Goal: Task Accomplishment & Management: Use online tool/utility

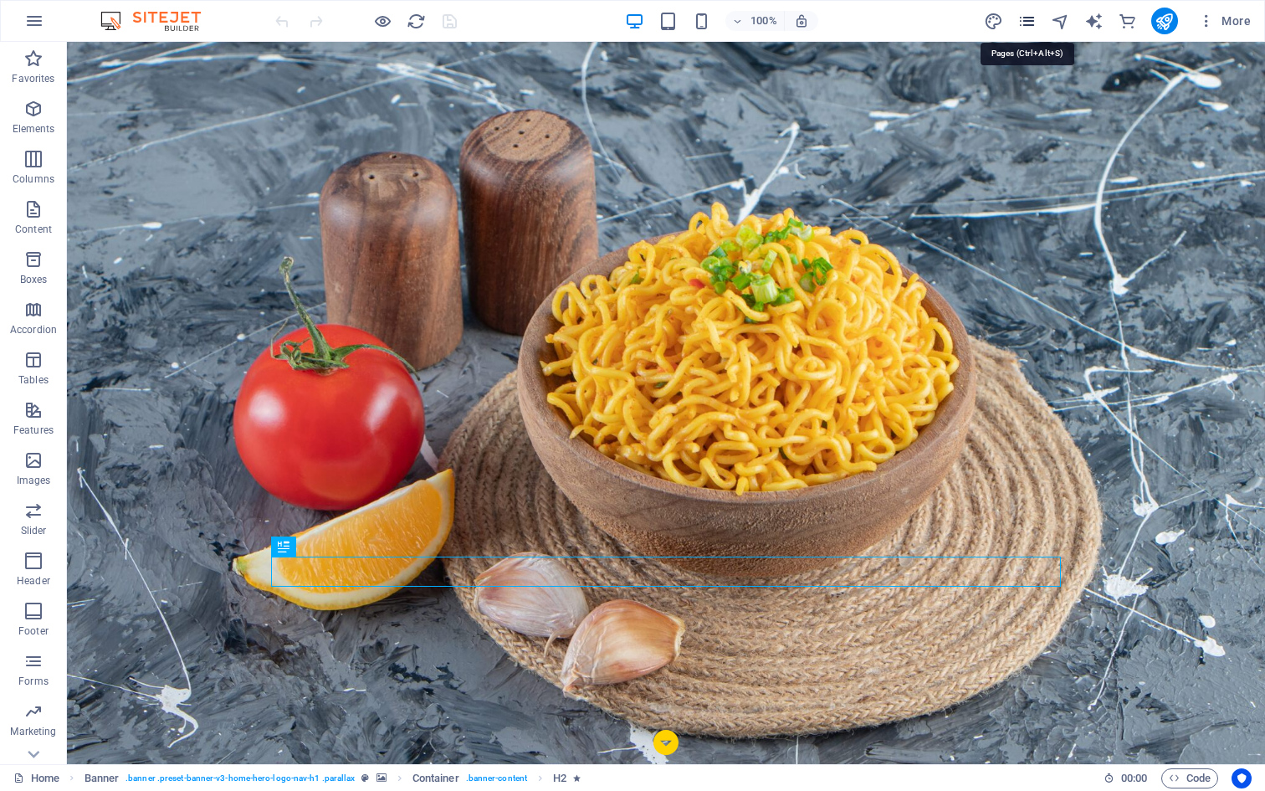
click at [1025, 25] on icon "pages" at bounding box center [1027, 21] width 19 height 19
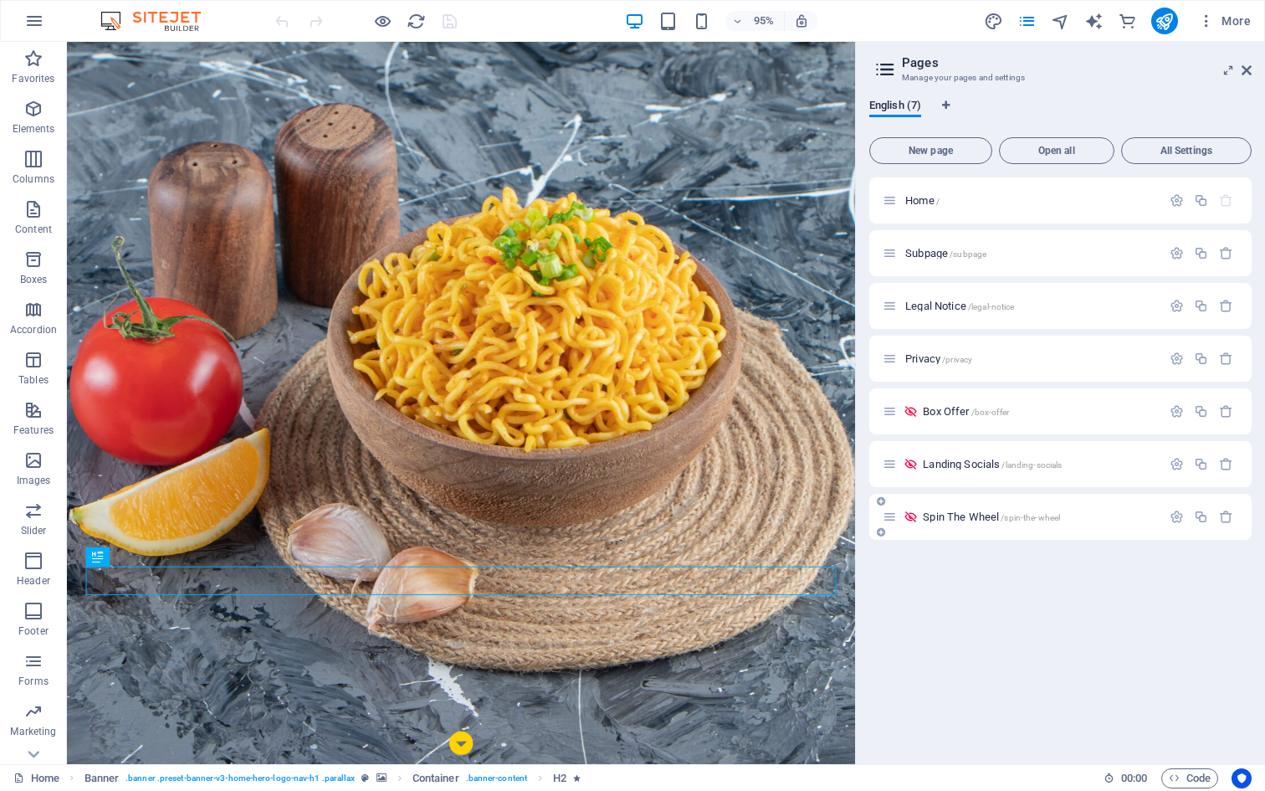
click at [962, 522] on div "Spin The Wheel /spin-the-wheel" at bounding box center [1022, 516] width 279 height 19
click at [963, 506] on div "Spin The Wheel /spin-the-wheel" at bounding box center [1061, 517] width 382 height 46
click at [961, 519] on span "Spin The Wheel /spin-the-wheel" at bounding box center [991, 517] width 137 height 13
click at [961, 519] on div "Spin The Wheel /spin-the-wheel" at bounding box center [1061, 517] width 382 height 46
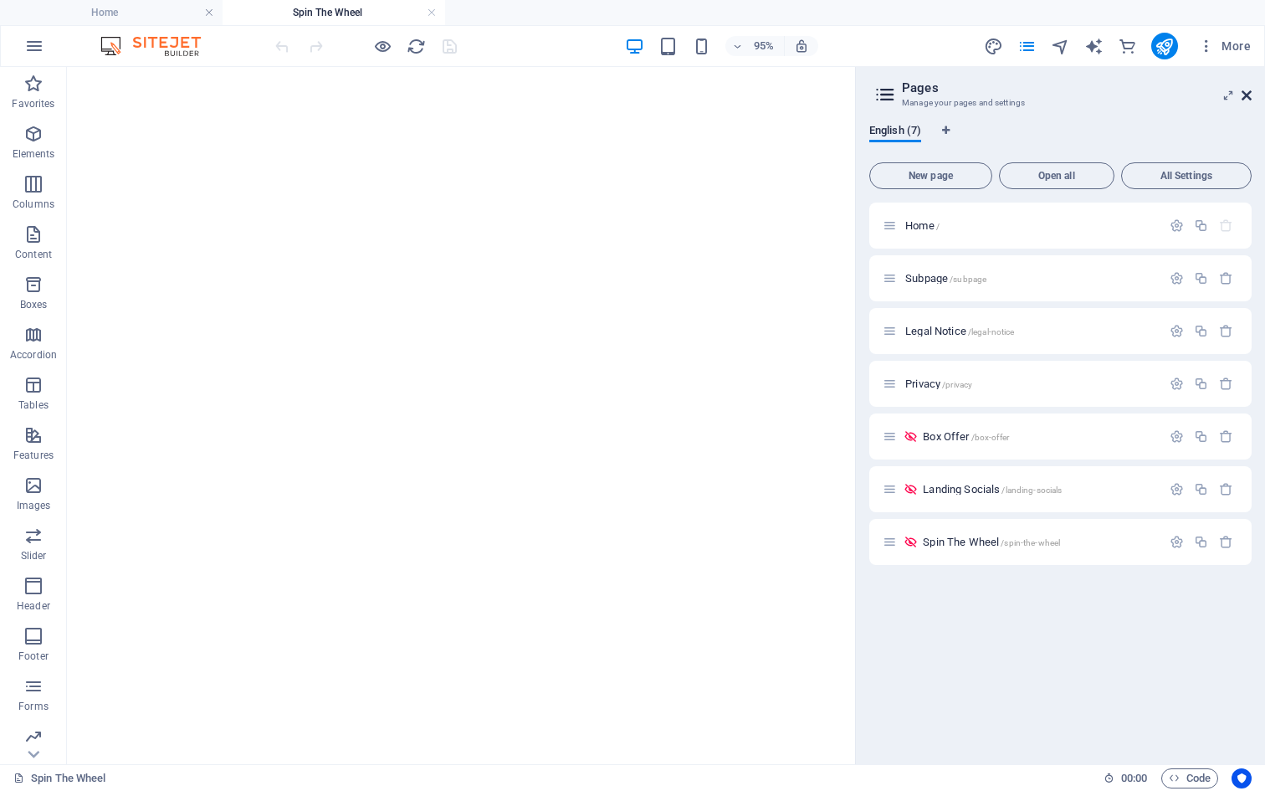
click at [1247, 95] on icon at bounding box center [1247, 95] width 10 height 13
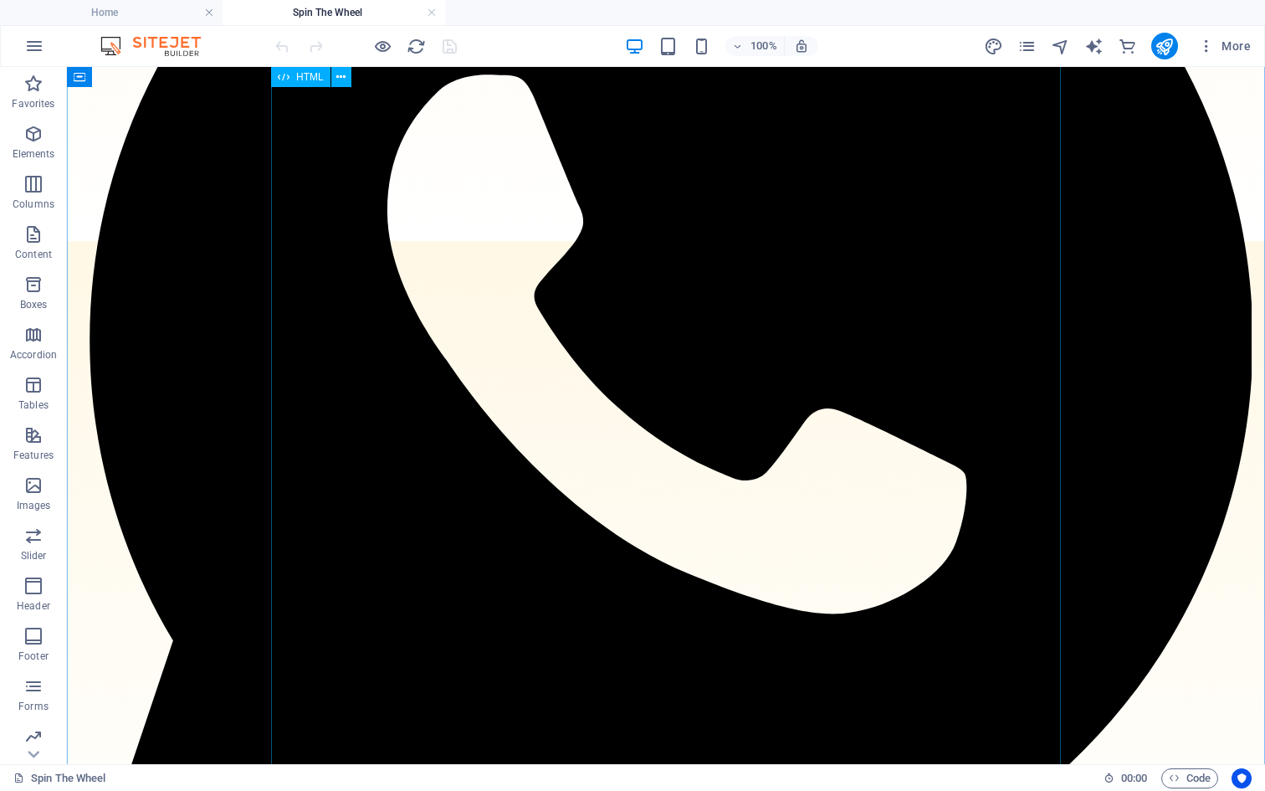
scroll to position [547, 0]
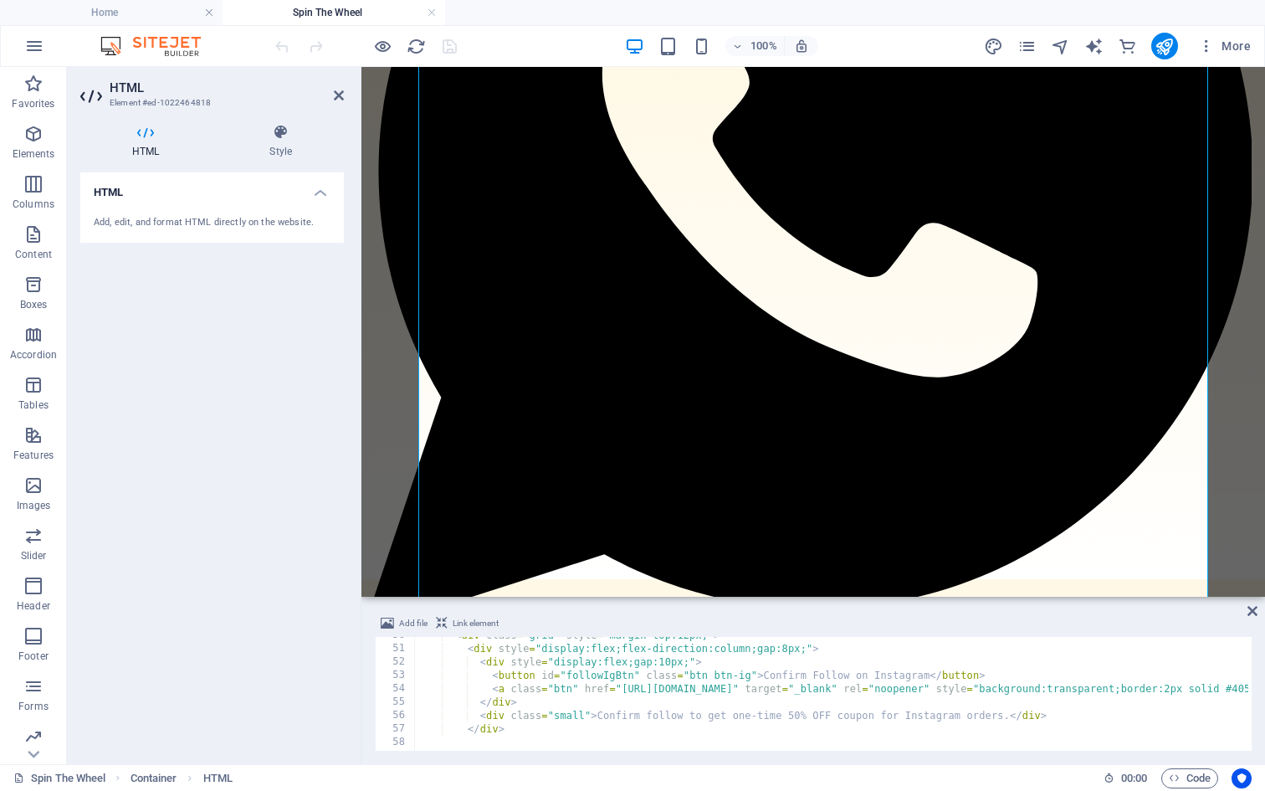
scroll to position [1320, 0]
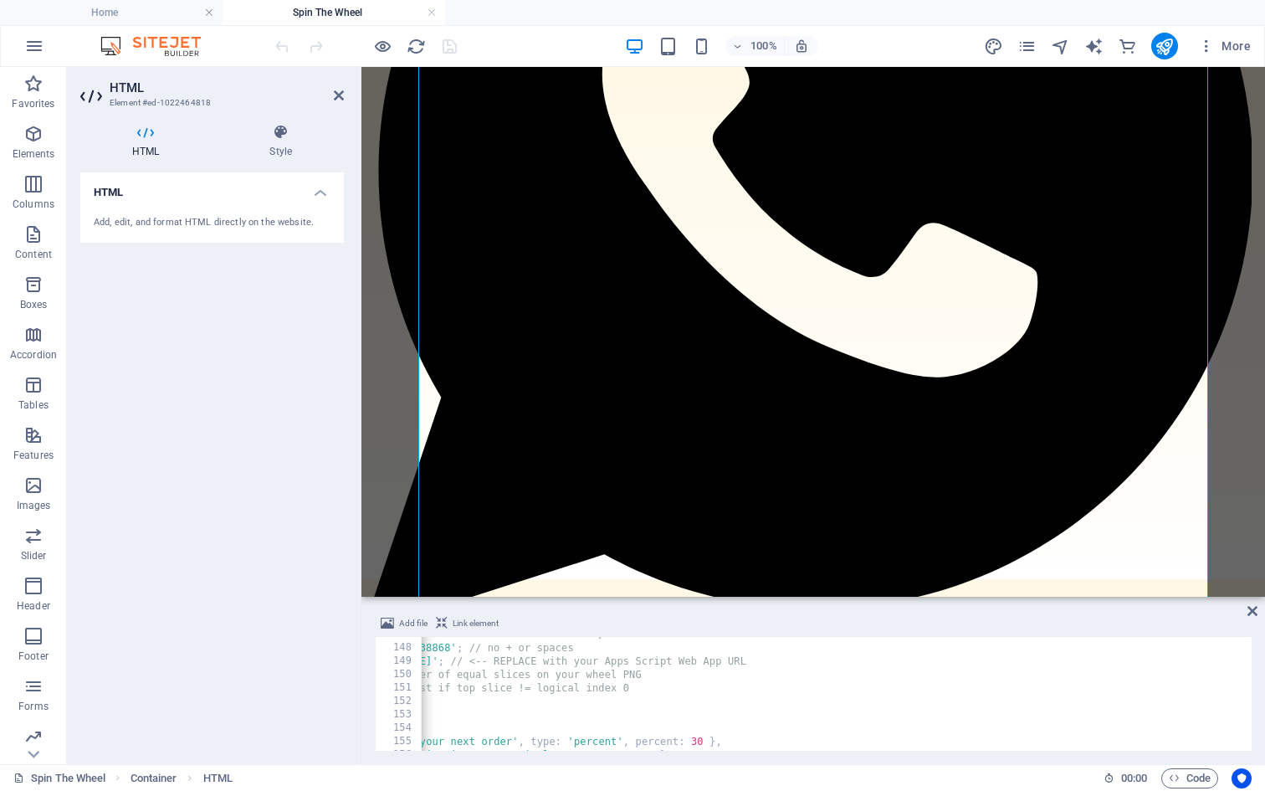
scroll to position [0, 0]
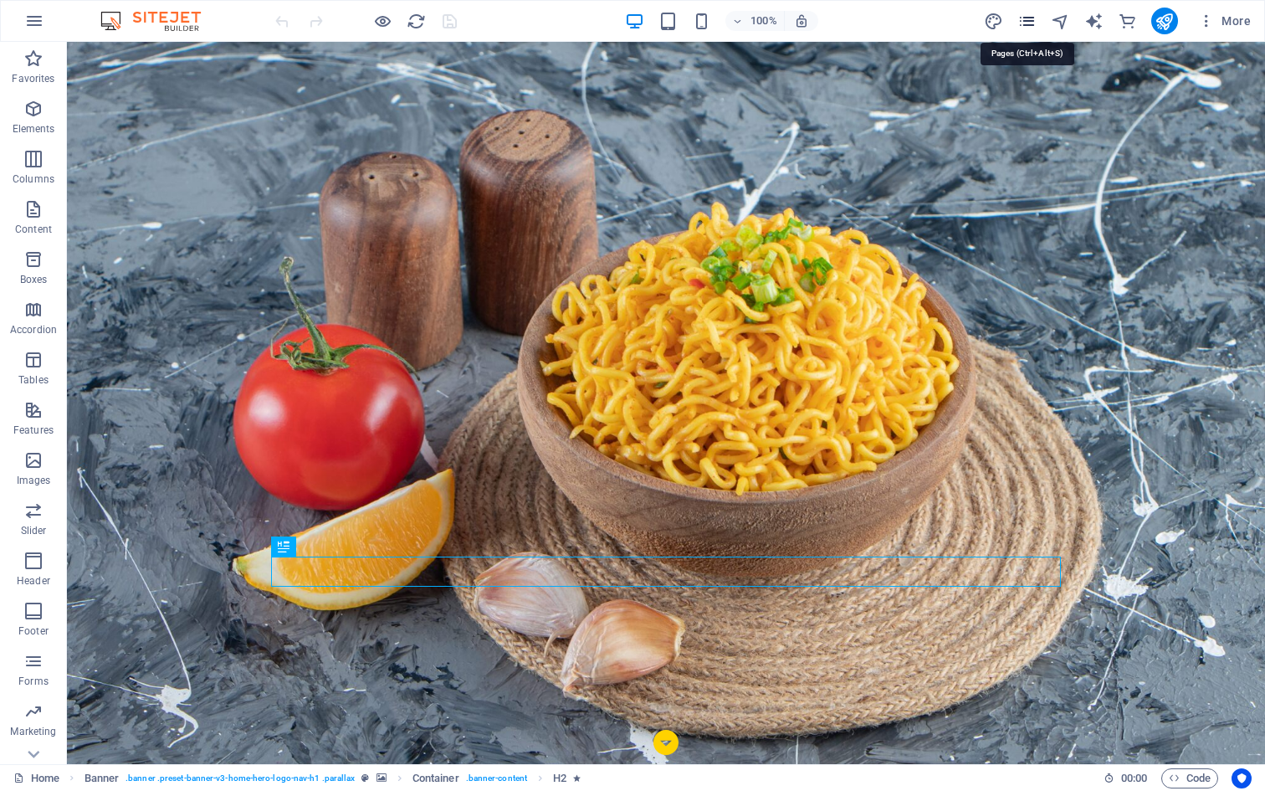
click at [1024, 24] on icon "pages" at bounding box center [1027, 21] width 19 height 19
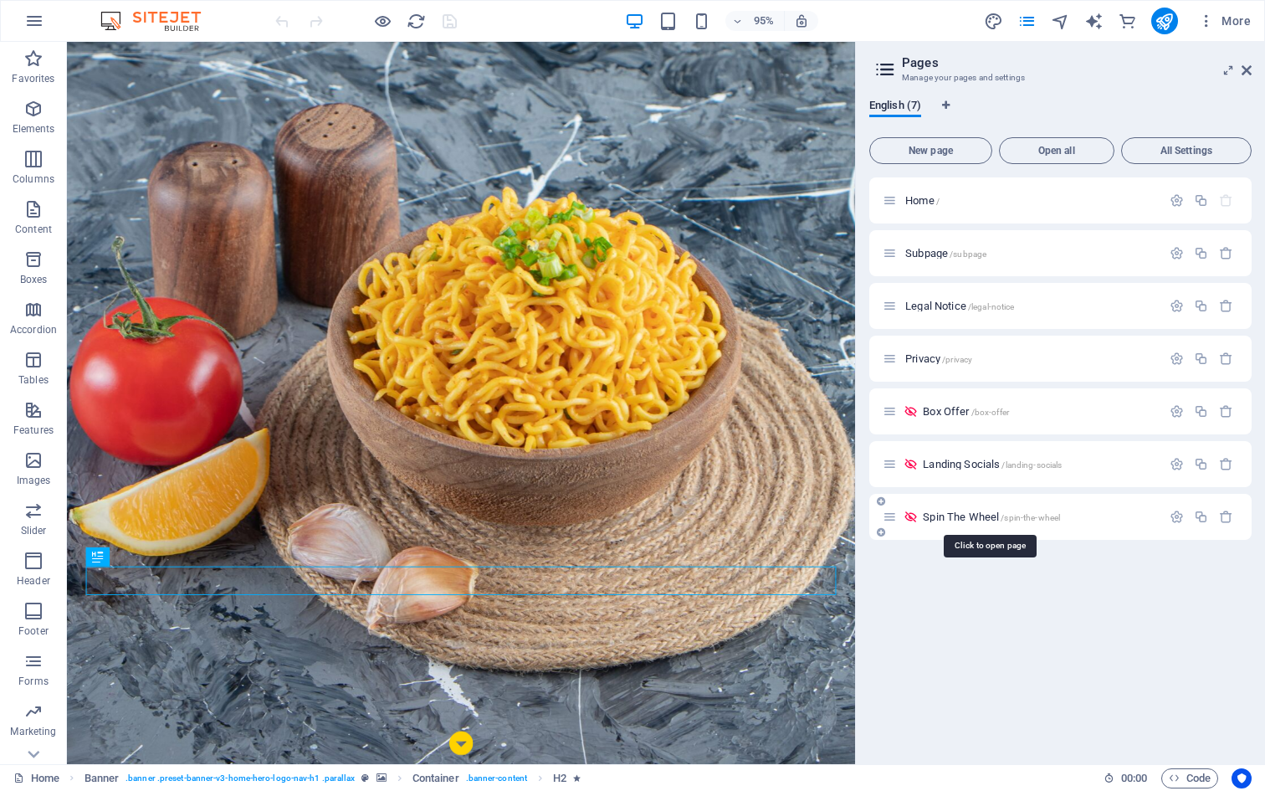
click at [961, 513] on span "Spin The Wheel /spin-the-wheel" at bounding box center [991, 517] width 137 height 13
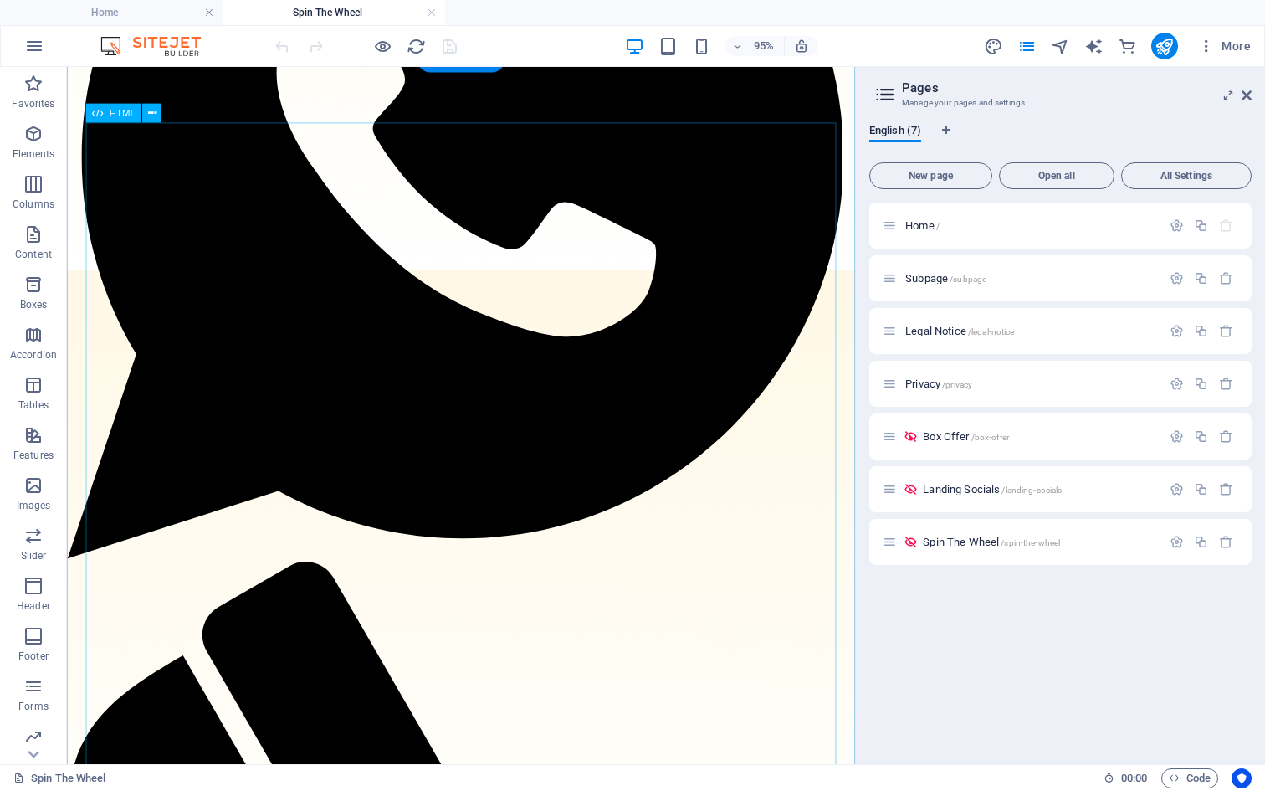
scroll to position [538, 0]
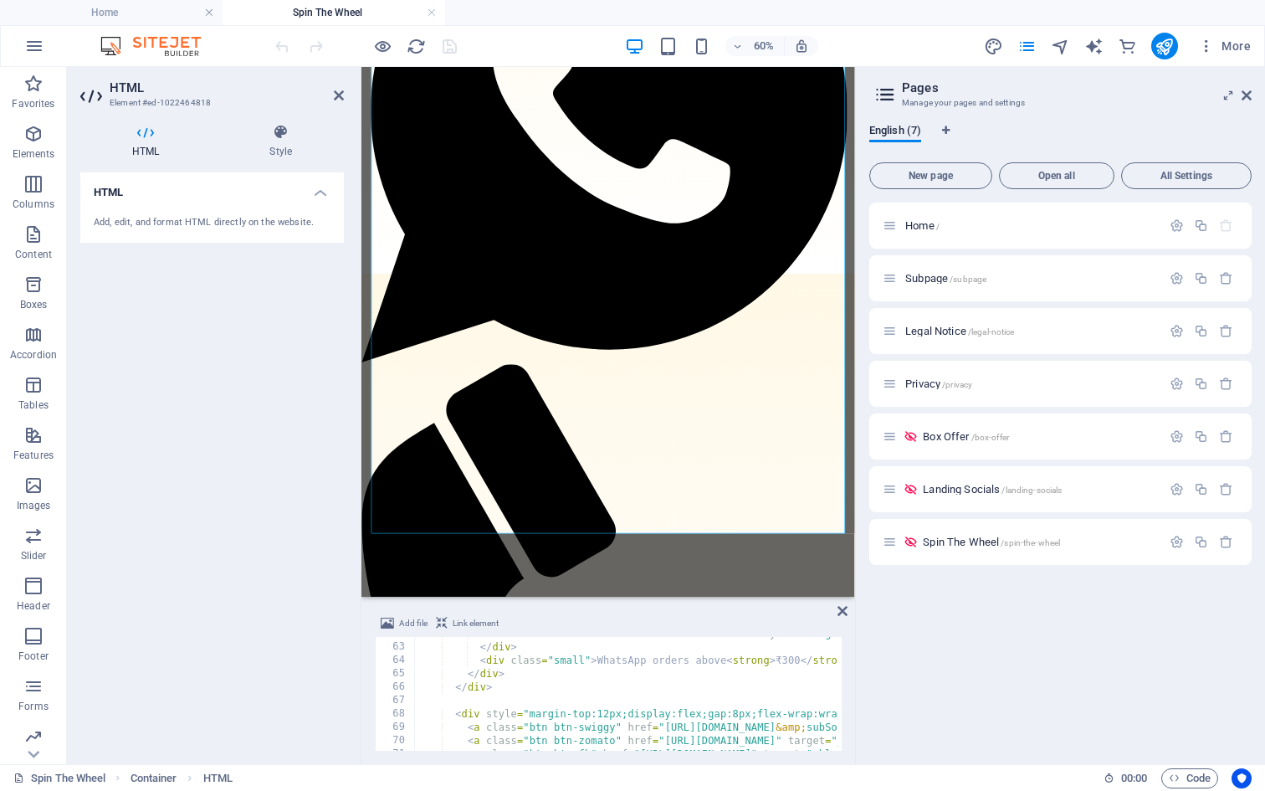
scroll to position [871, 0]
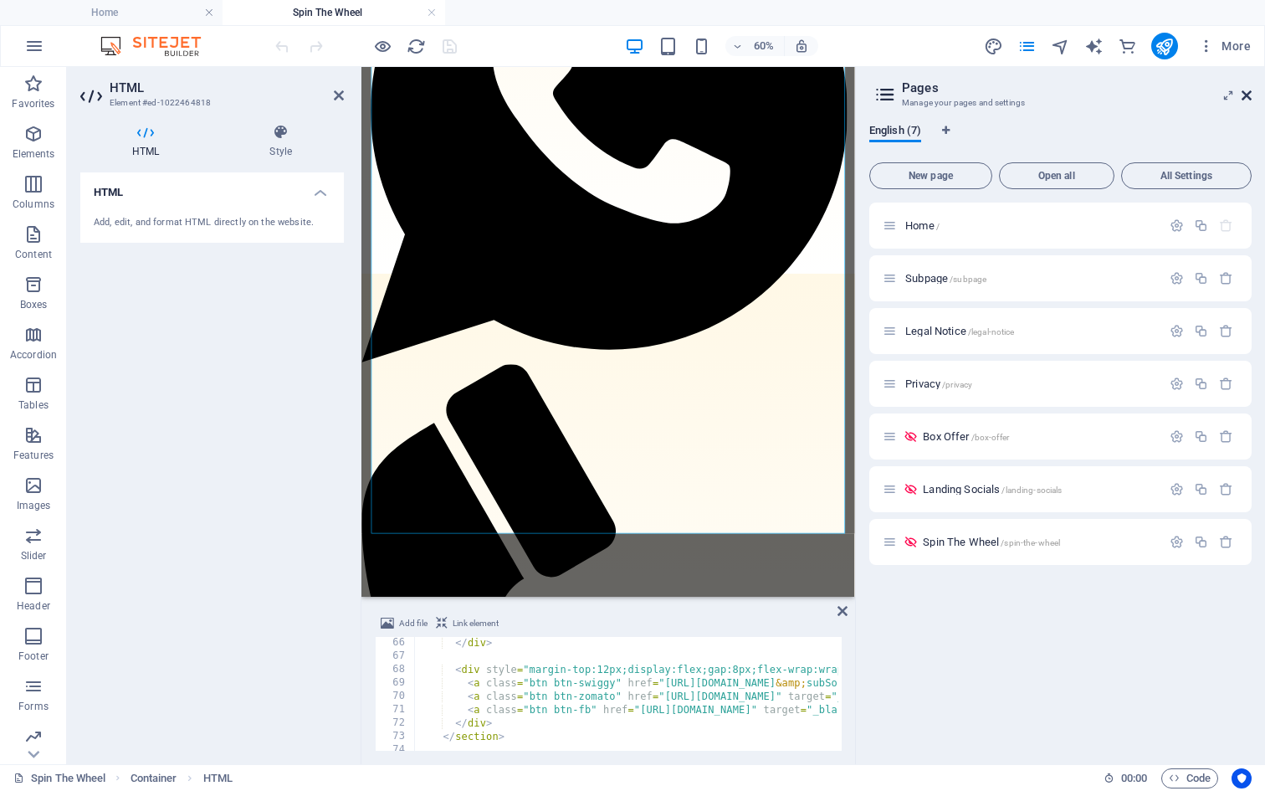
click at [1250, 96] on icon at bounding box center [1247, 95] width 10 height 13
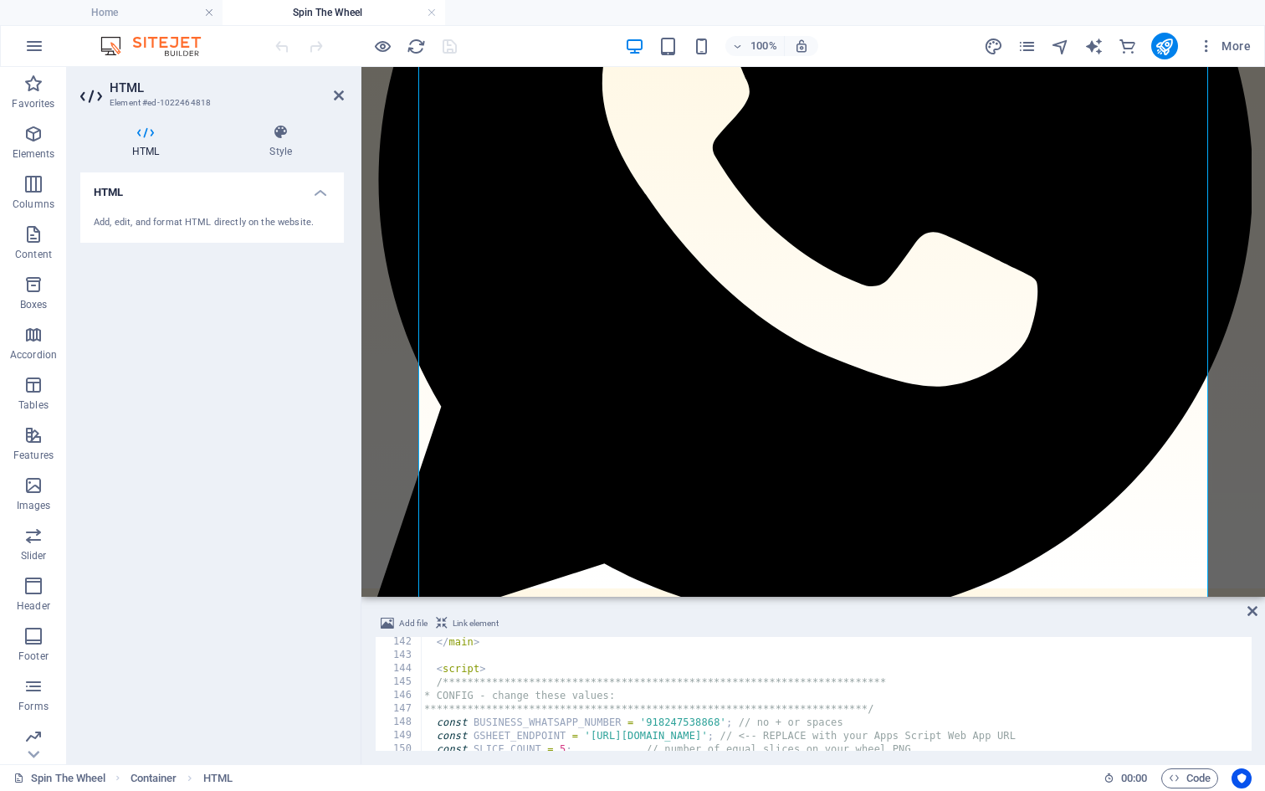
scroll to position [1961, 0]
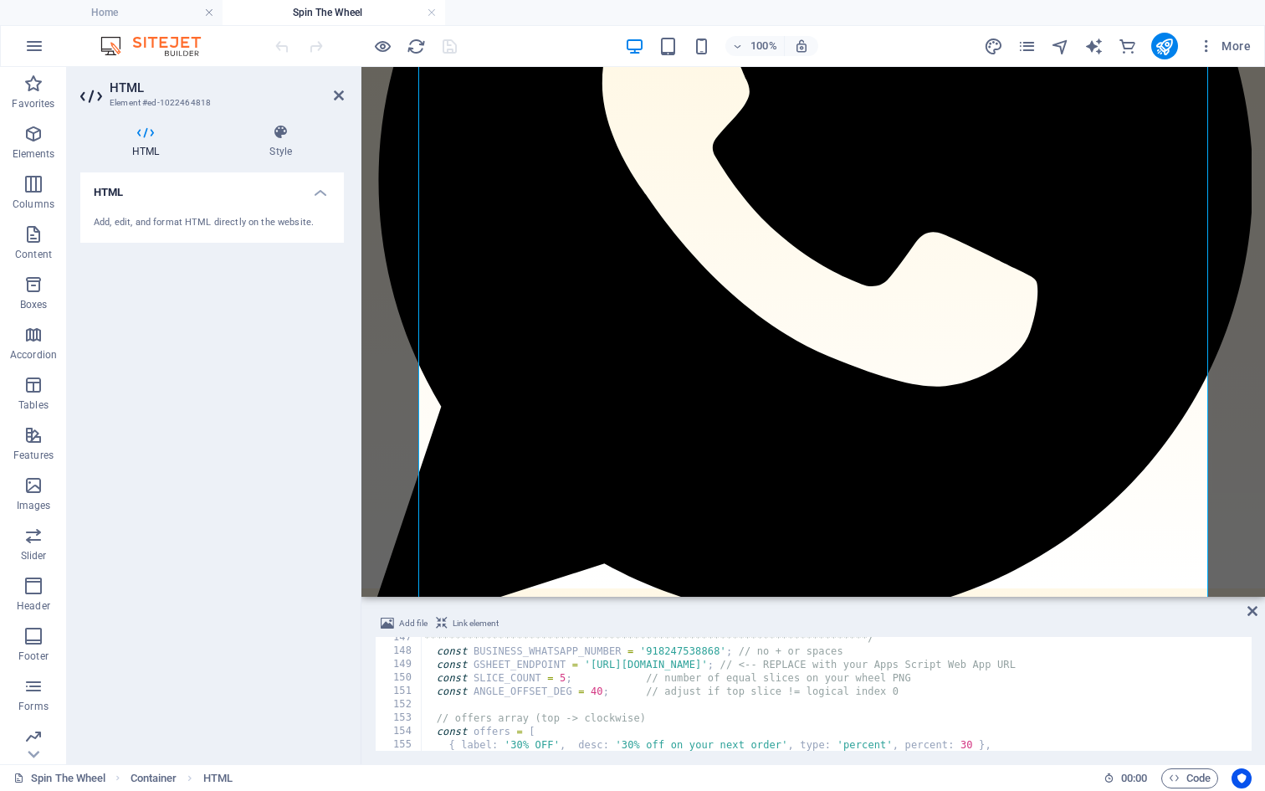
type textarea "const GSHEET_ENDPOINT = '[URL][DOMAIN_NAME]'; // <-- REPLACE with your Apps Scr…"
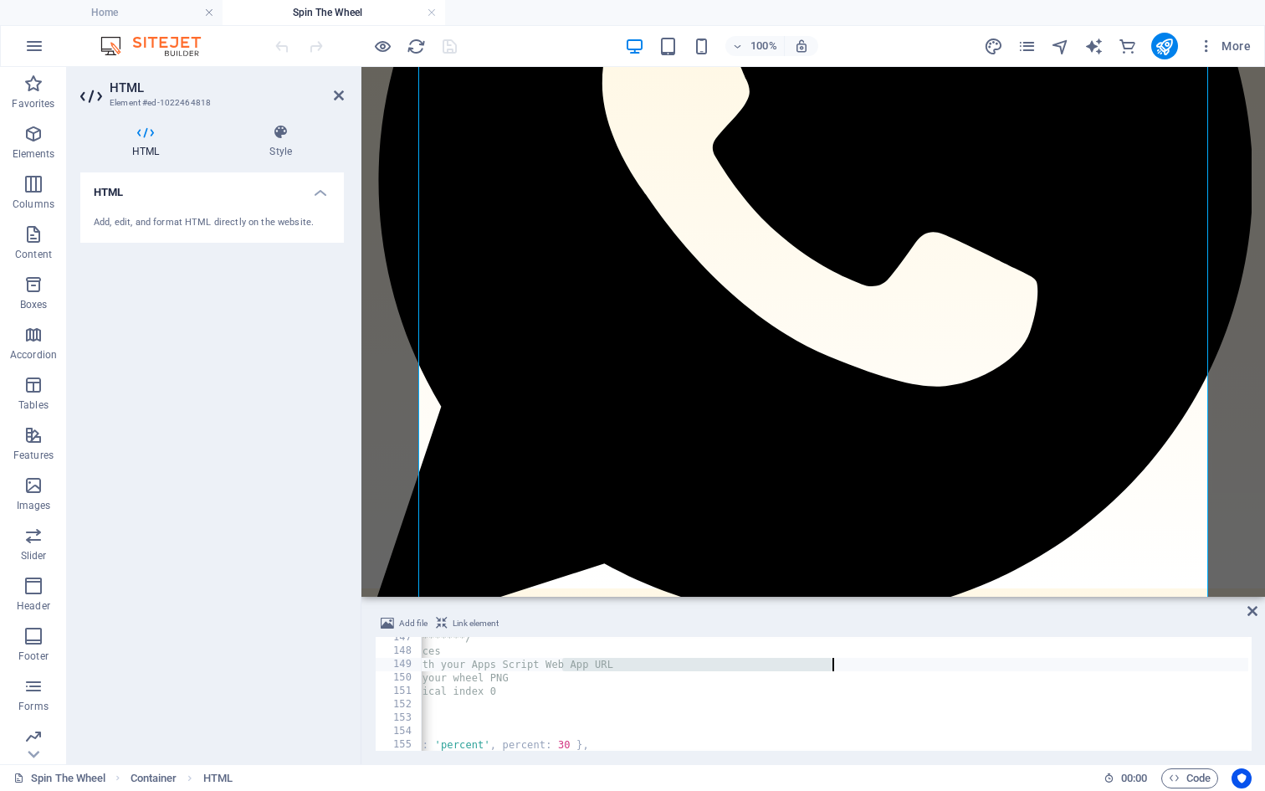
scroll to position [0, 759]
click at [965, 664] on div "**********" at bounding box center [878, 699] width 1721 height 137
click at [527, 665] on div "**********" at bounding box center [522, 699] width 1721 height 137
click at [667, 662] on div "**********" at bounding box center [522, 699] width 1721 height 137
